Goal: Transaction & Acquisition: Book appointment/travel/reservation

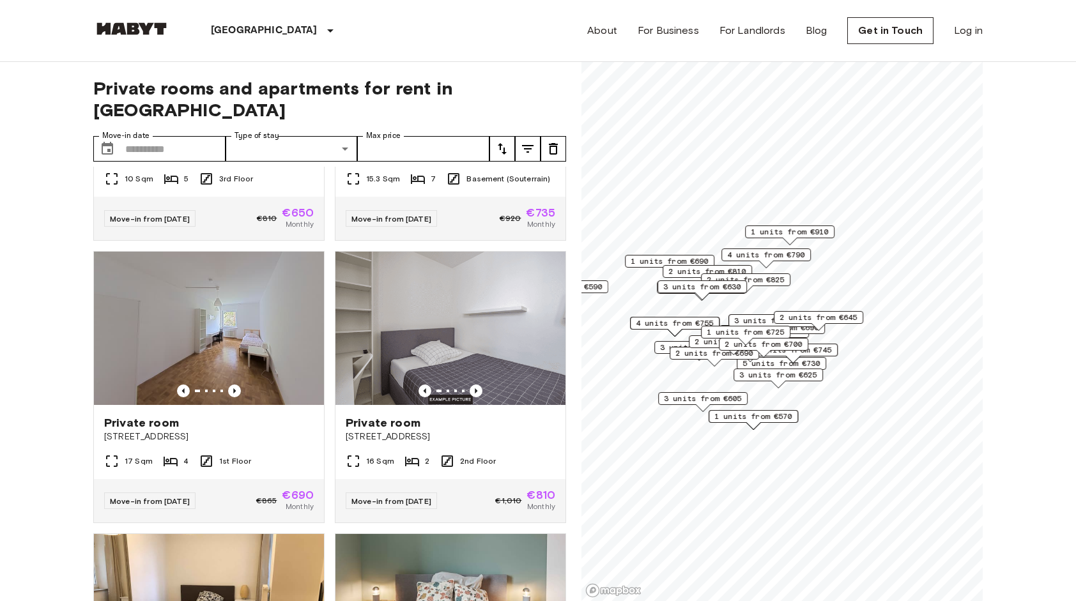
click at [141, 29] on img at bounding box center [131, 28] width 77 height 13
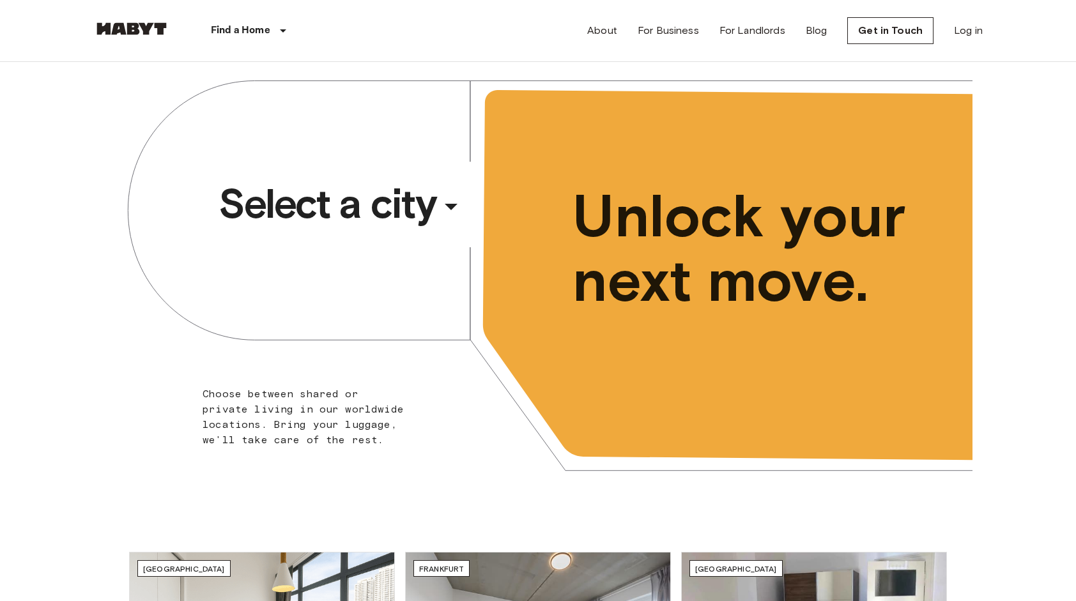
click at [358, 215] on span "Select a city" at bounding box center [327, 203] width 217 height 51
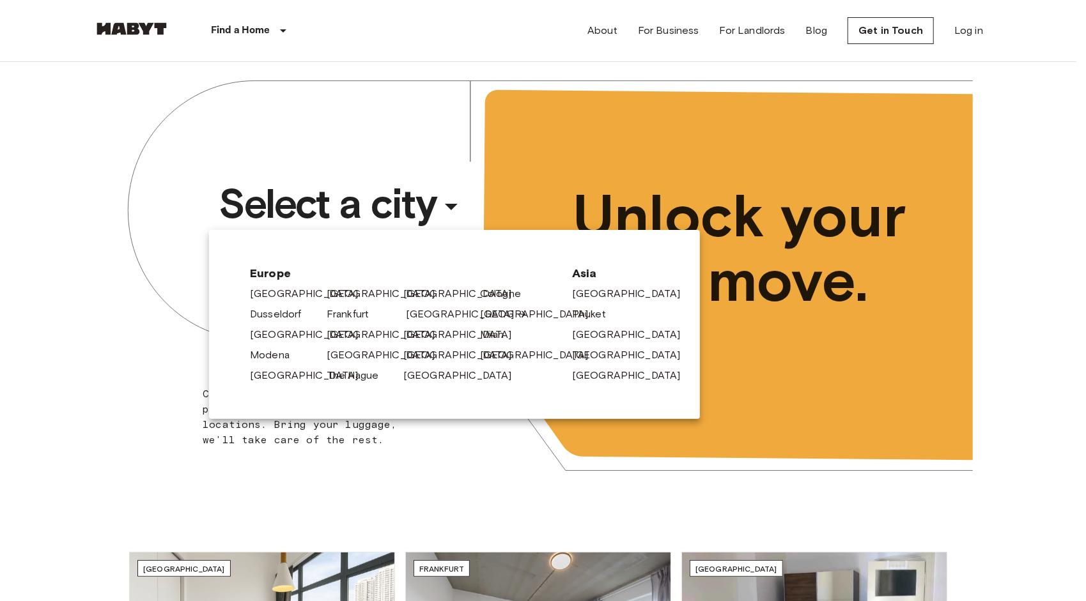
click at [410, 312] on link "[GEOGRAPHIC_DATA]" at bounding box center [466, 314] width 121 height 15
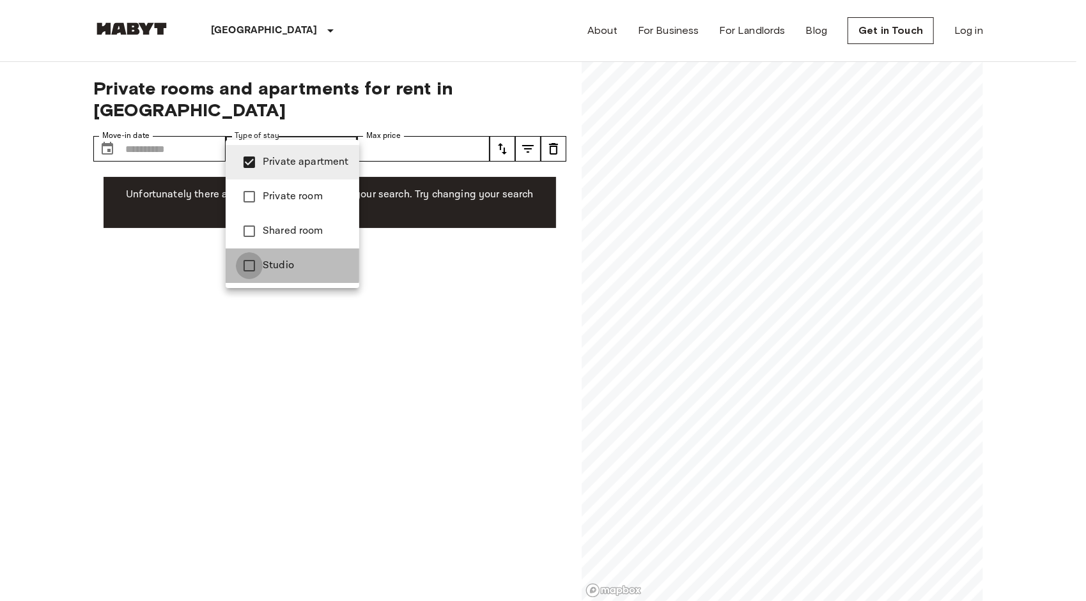
type input "**********"
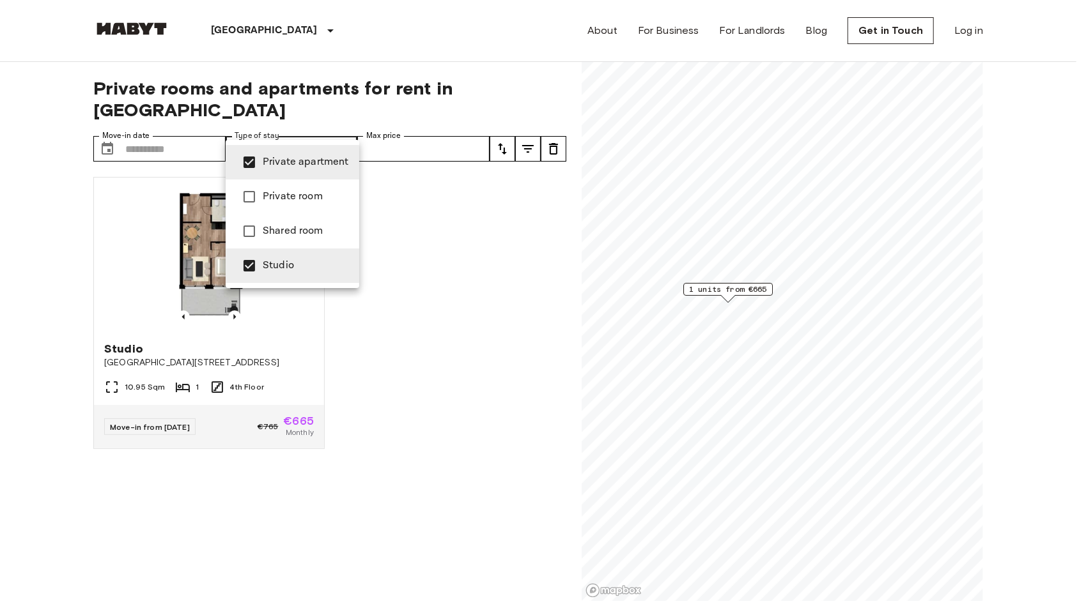
click at [450, 357] on div at bounding box center [543, 300] width 1086 height 601
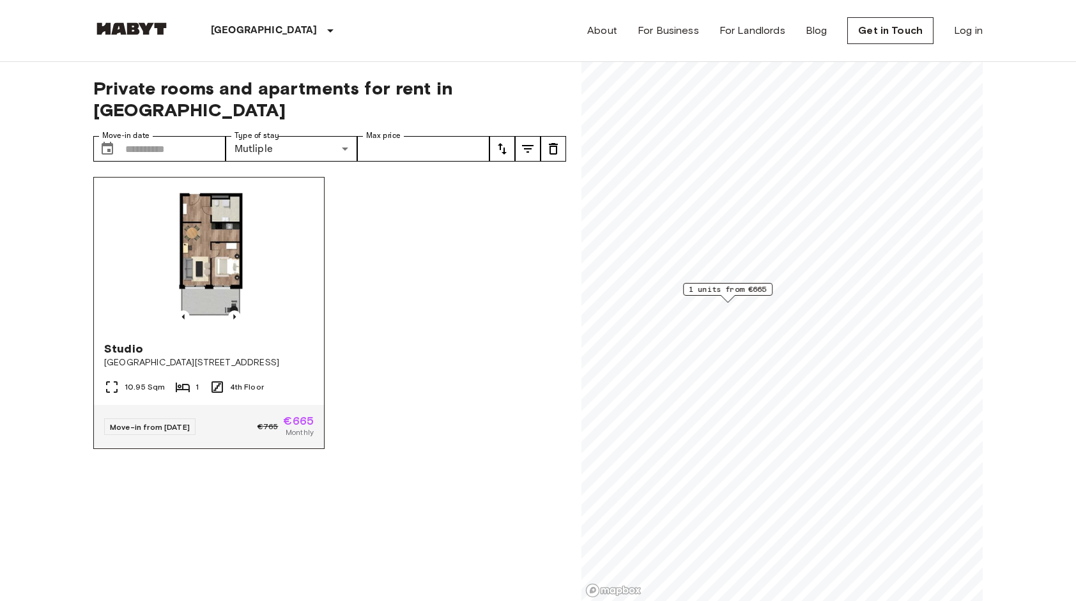
click at [286, 415] on span "€665" at bounding box center [298, 421] width 31 height 12
